Goal: Navigation & Orientation: Understand site structure

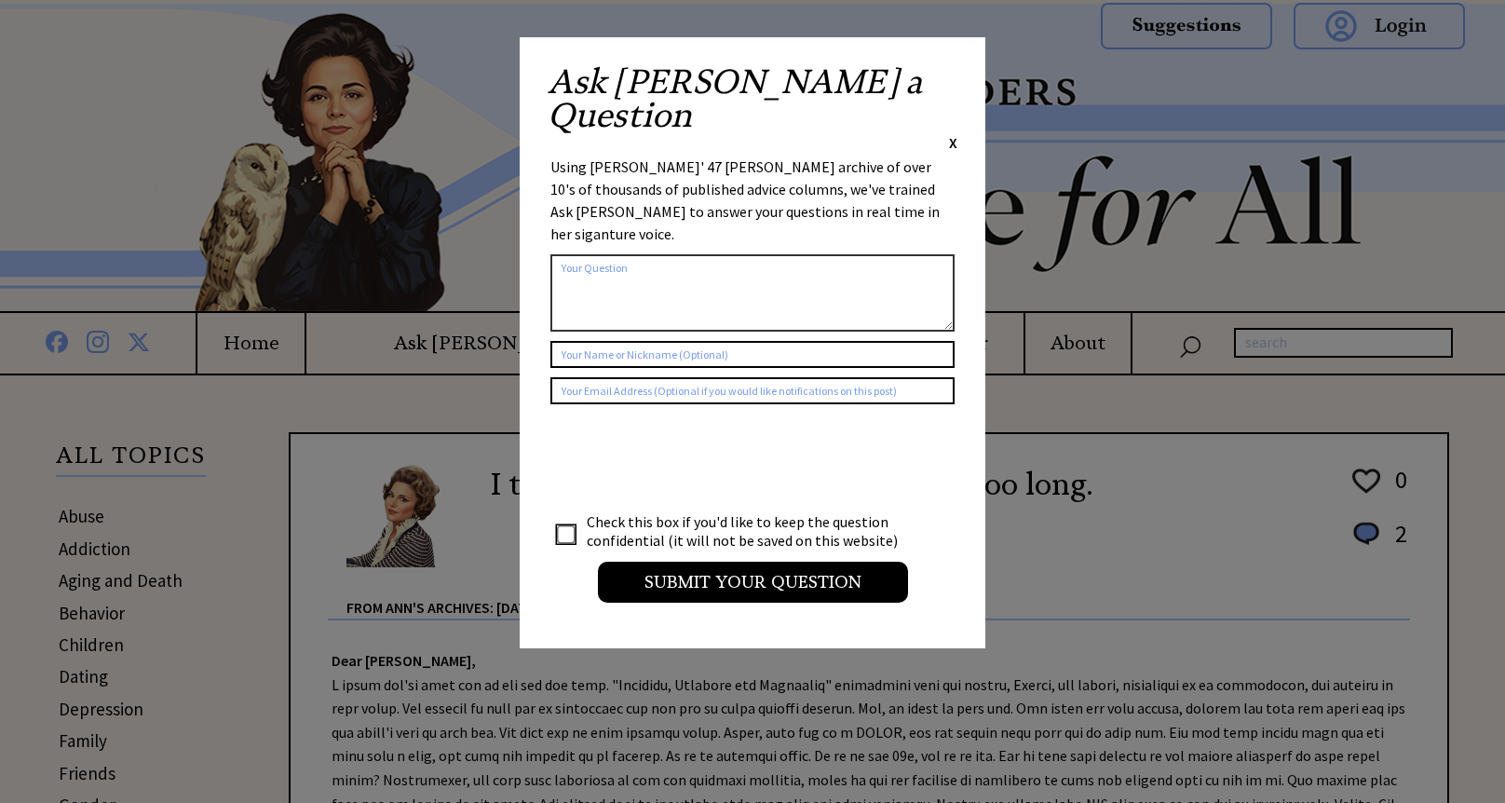
click at [954, 133] on span "X" at bounding box center [953, 142] width 8 height 19
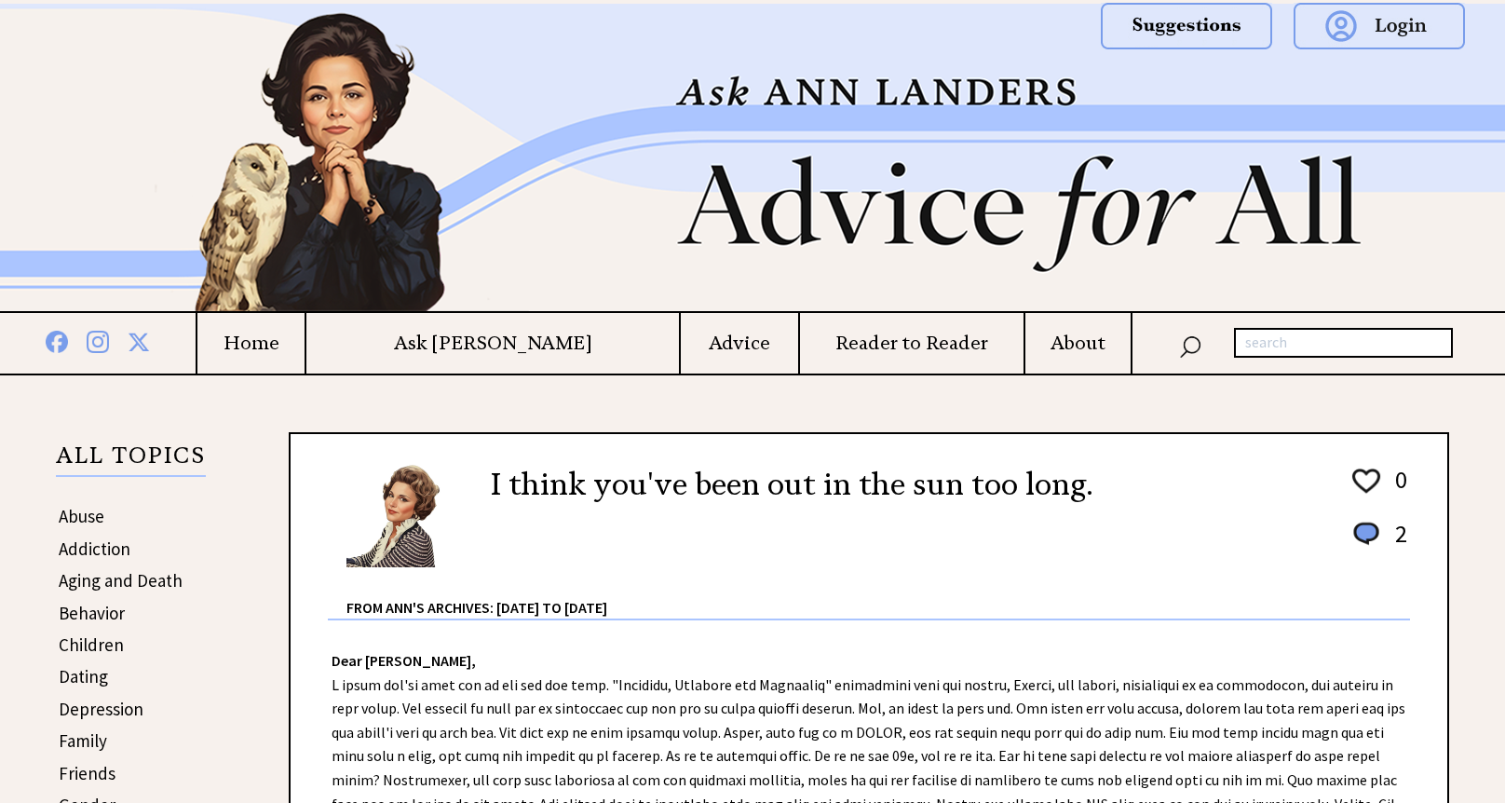
click at [305, 348] on h4 "Home" at bounding box center [250, 343] width 107 height 23
click at [1056, 349] on h4 "About" at bounding box center [1077, 343] width 105 height 23
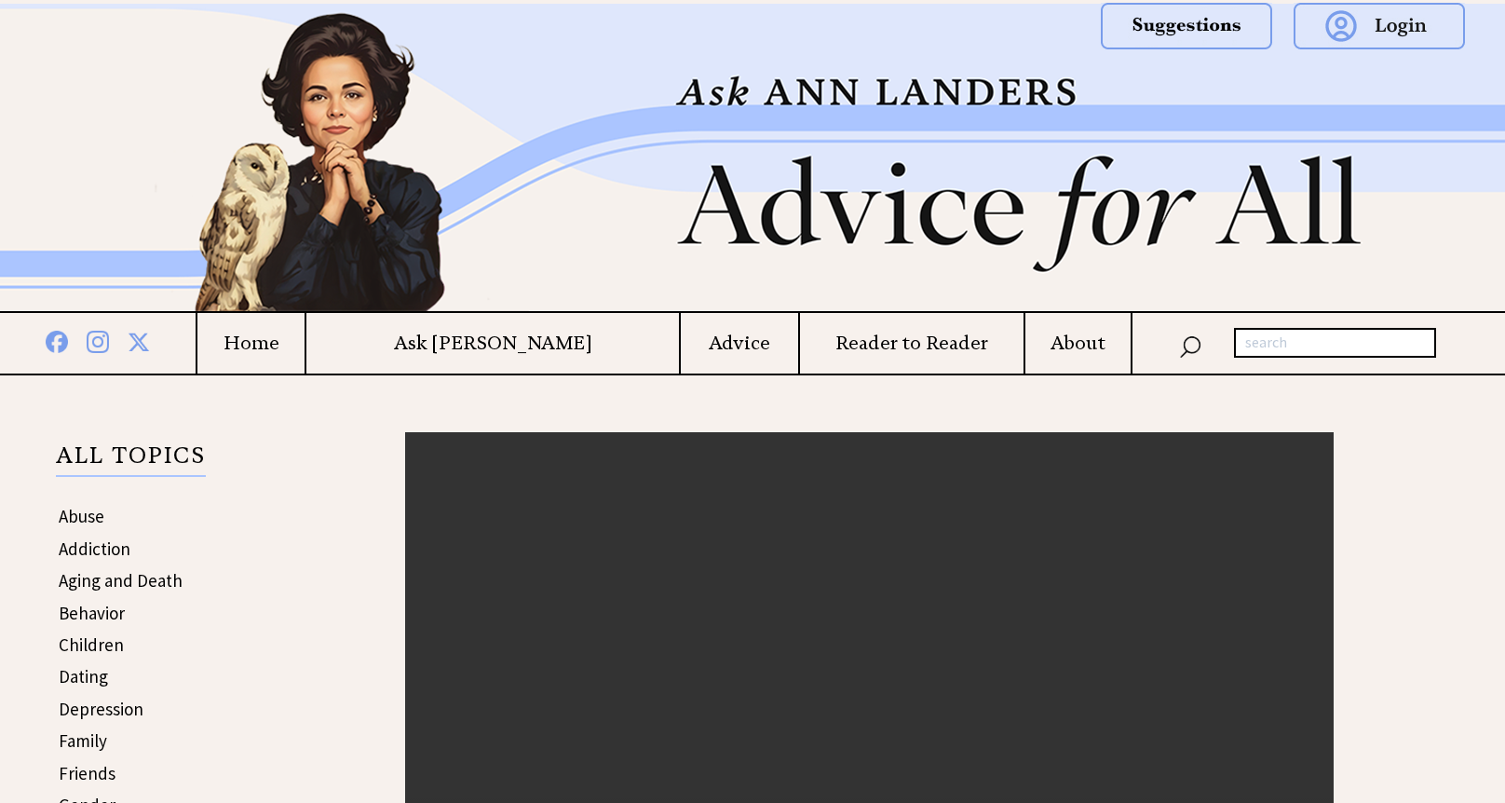
click at [516, 347] on h4 "Ask [PERSON_NAME]" at bounding box center [492, 343] width 373 height 23
